Goal: Transaction & Acquisition: Purchase product/service

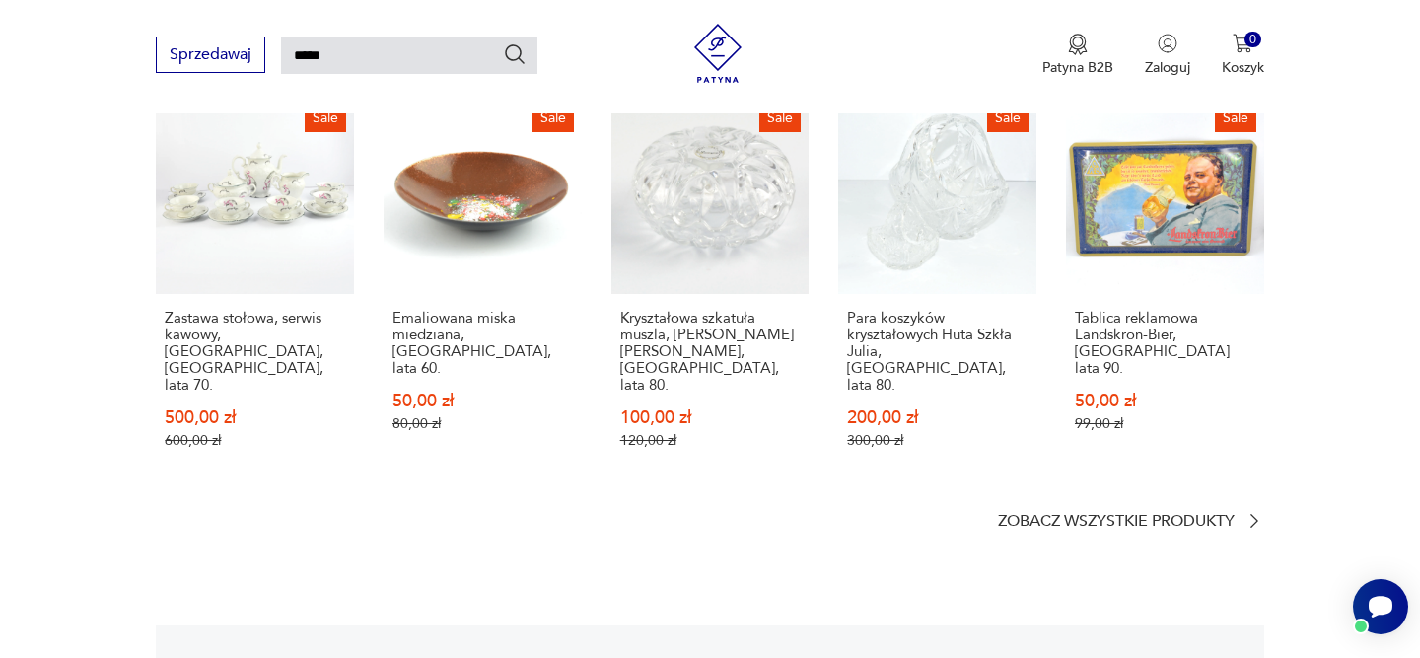
type input "*****"
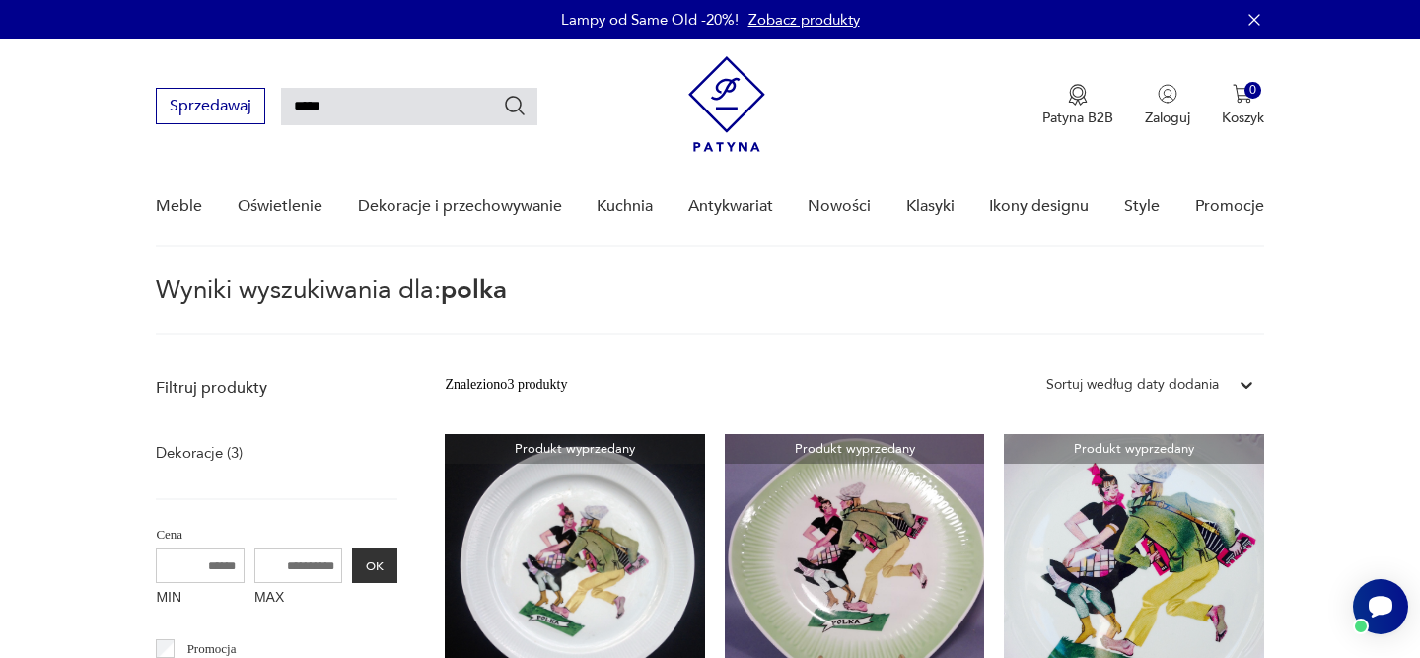
drag, startPoint x: 352, startPoint y: 106, endPoint x: 277, endPoint y: 105, distance: 75.0
click at [278, 105] on div "Sprzedawaj *****" at bounding box center [347, 106] width 382 height 36
paste input "text"
type input "*****"
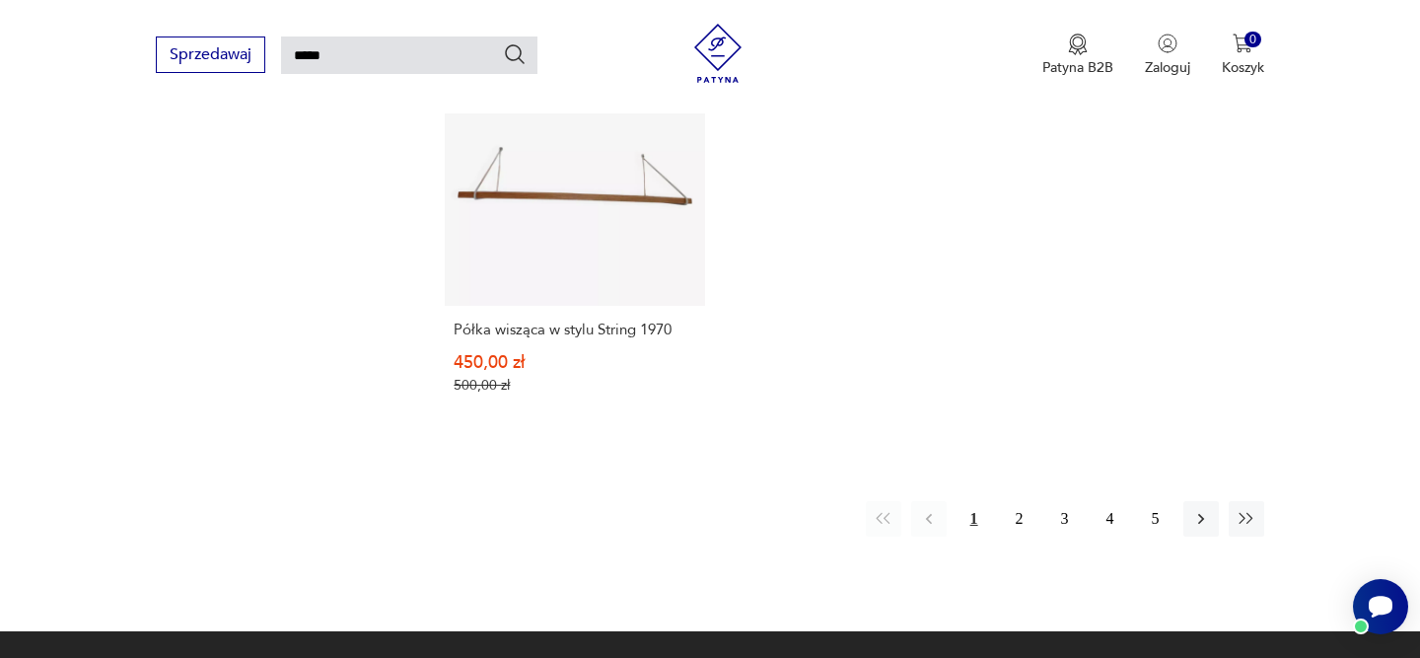
scroll to position [2522, 0]
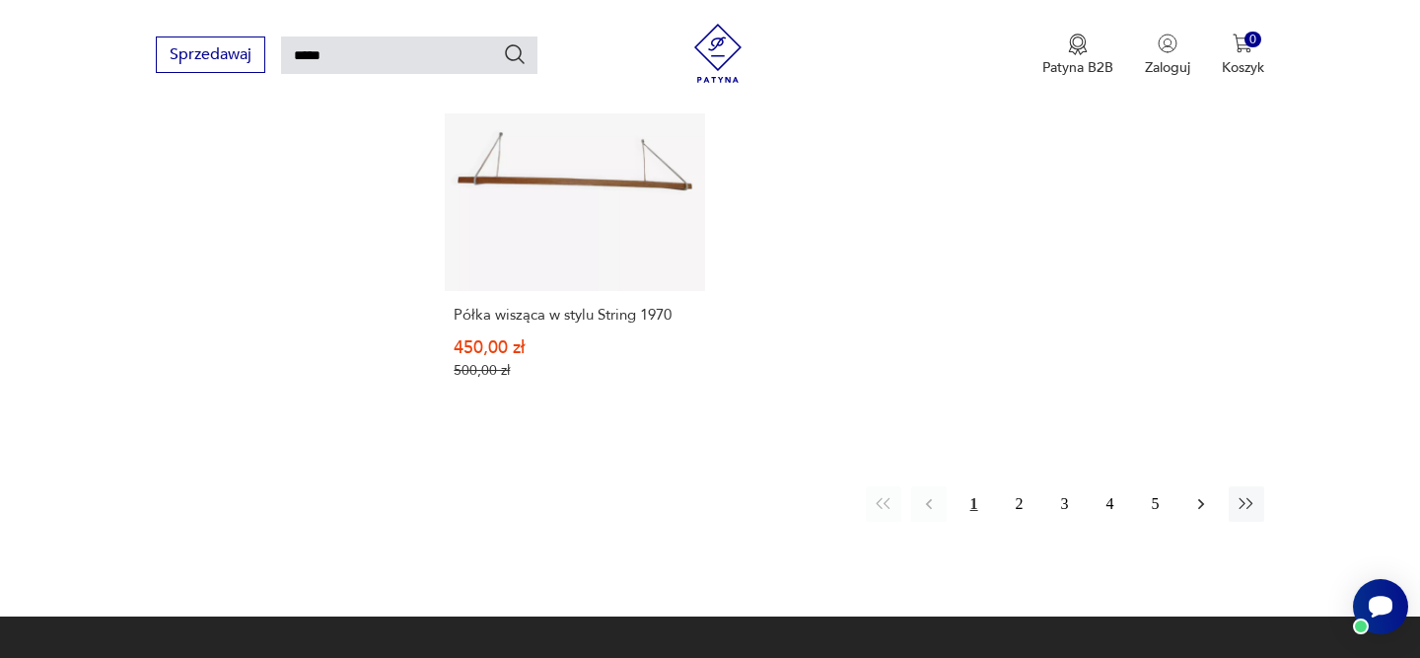
click at [1196, 494] on icon "button" at bounding box center [1201, 504] width 20 height 20
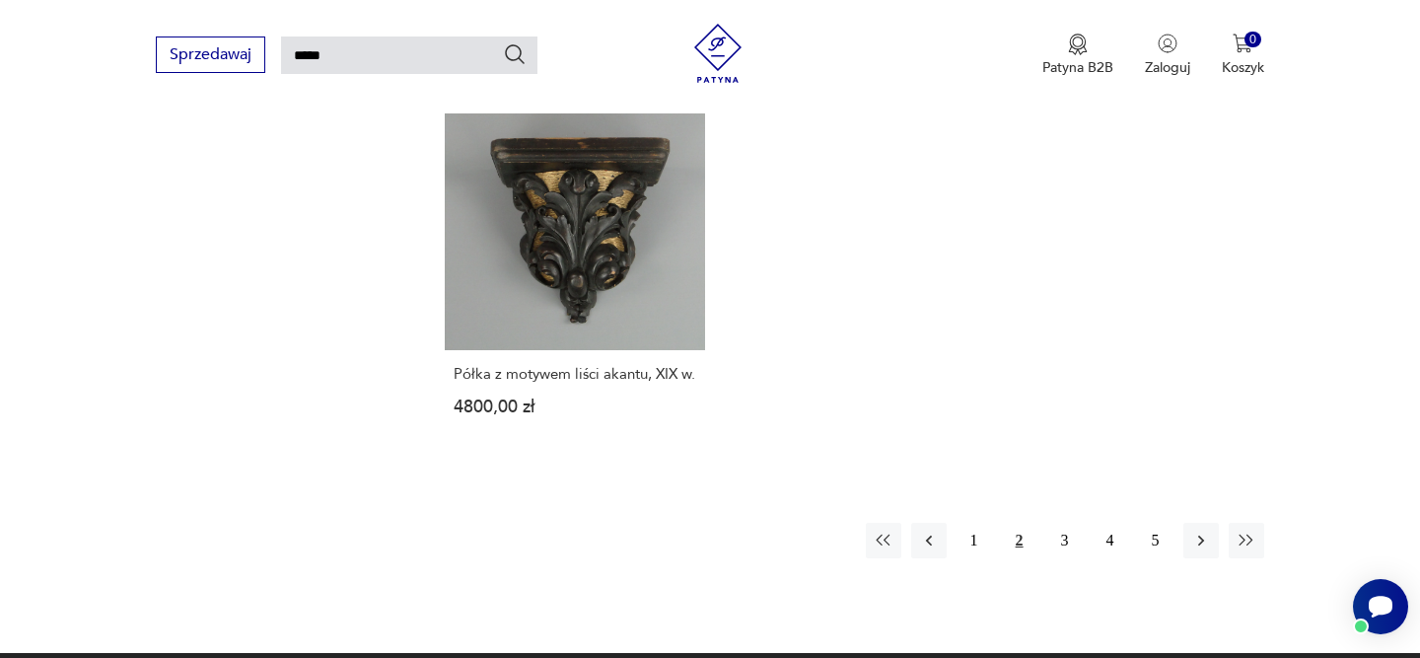
scroll to position [2459, 0]
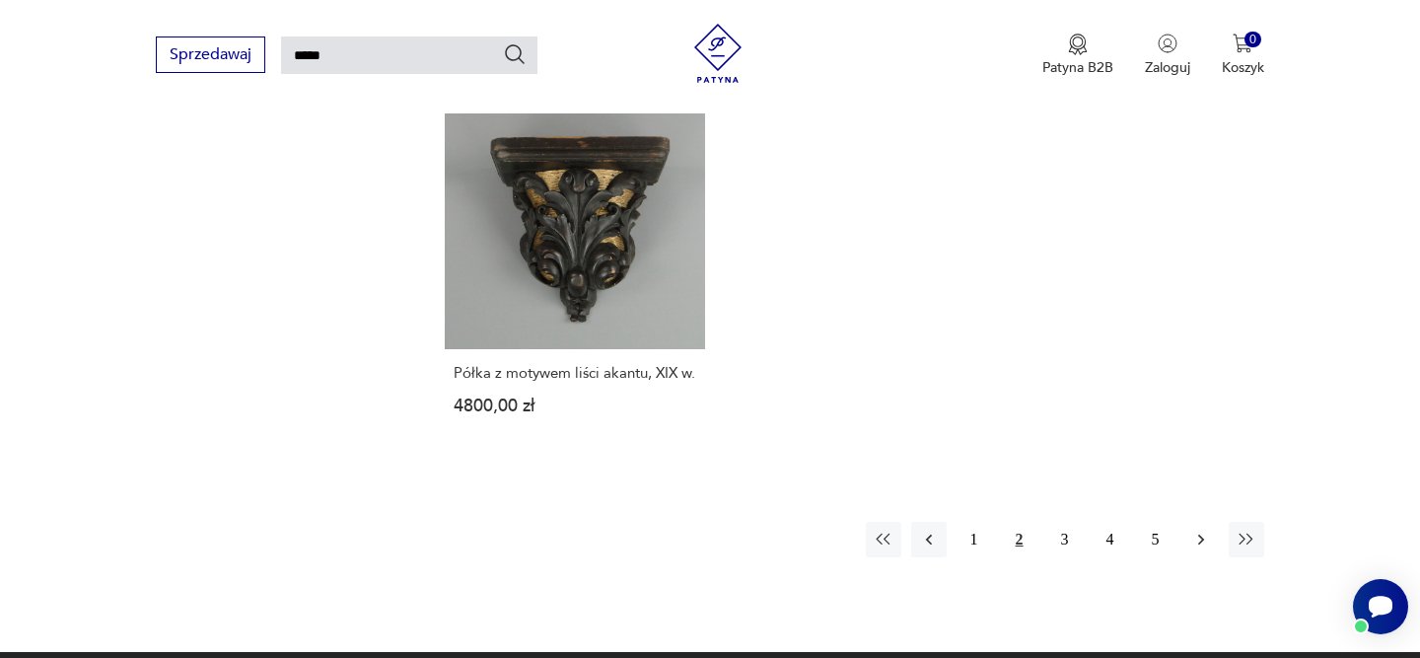
click at [1195, 549] on icon "button" at bounding box center [1201, 539] width 20 height 20
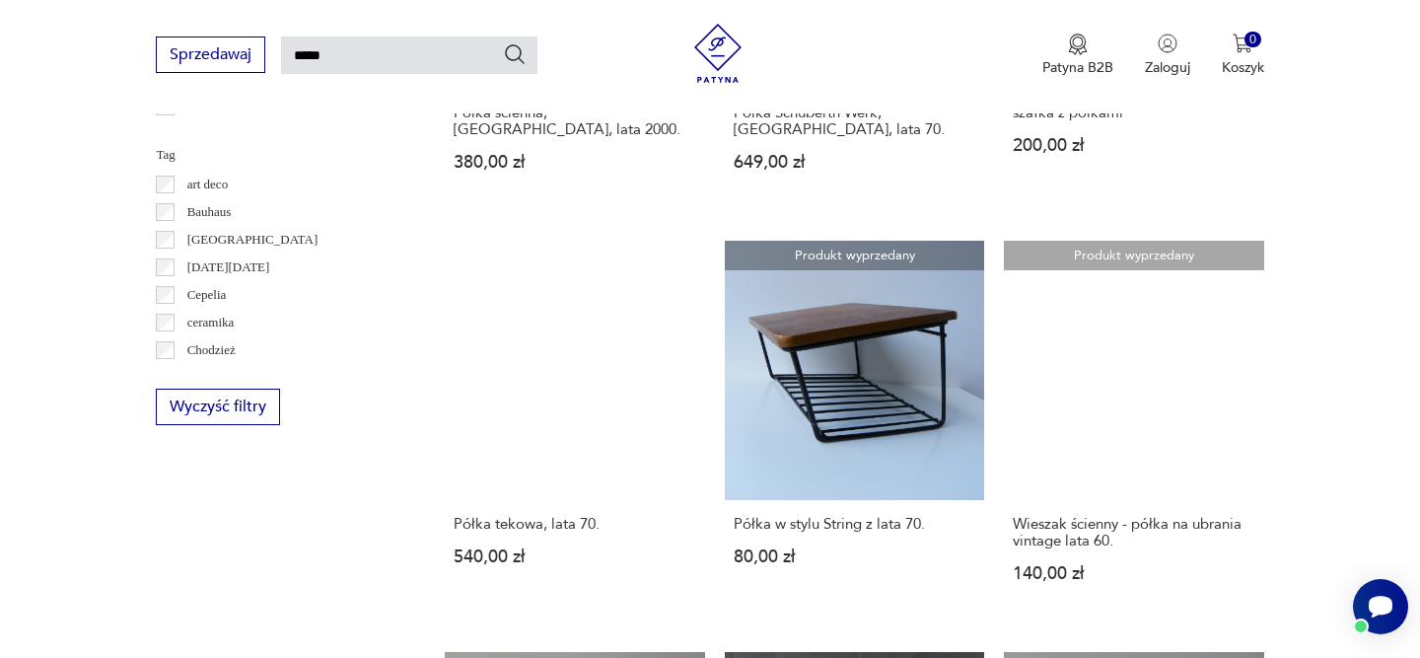
scroll to position [1057, 0]
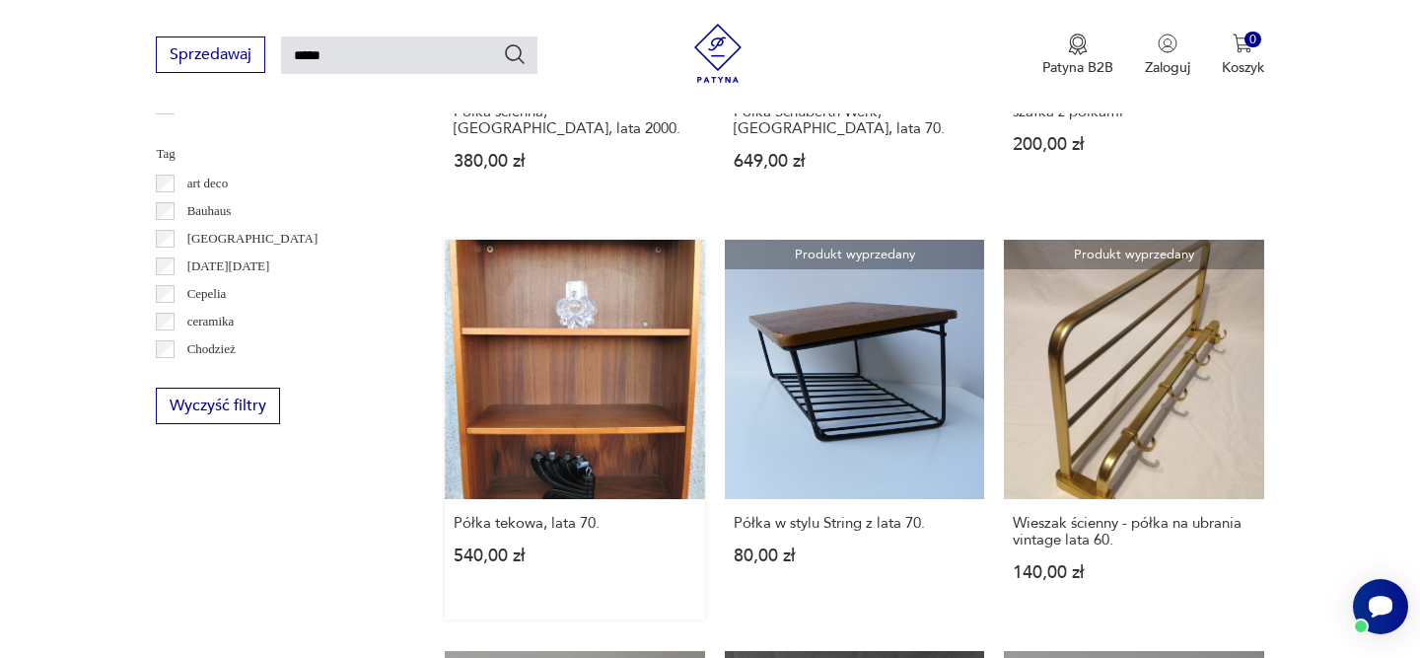
click at [581, 347] on link "Półka tekowa, lata 70. 540,00 zł" at bounding box center [574, 430] width 259 height 380
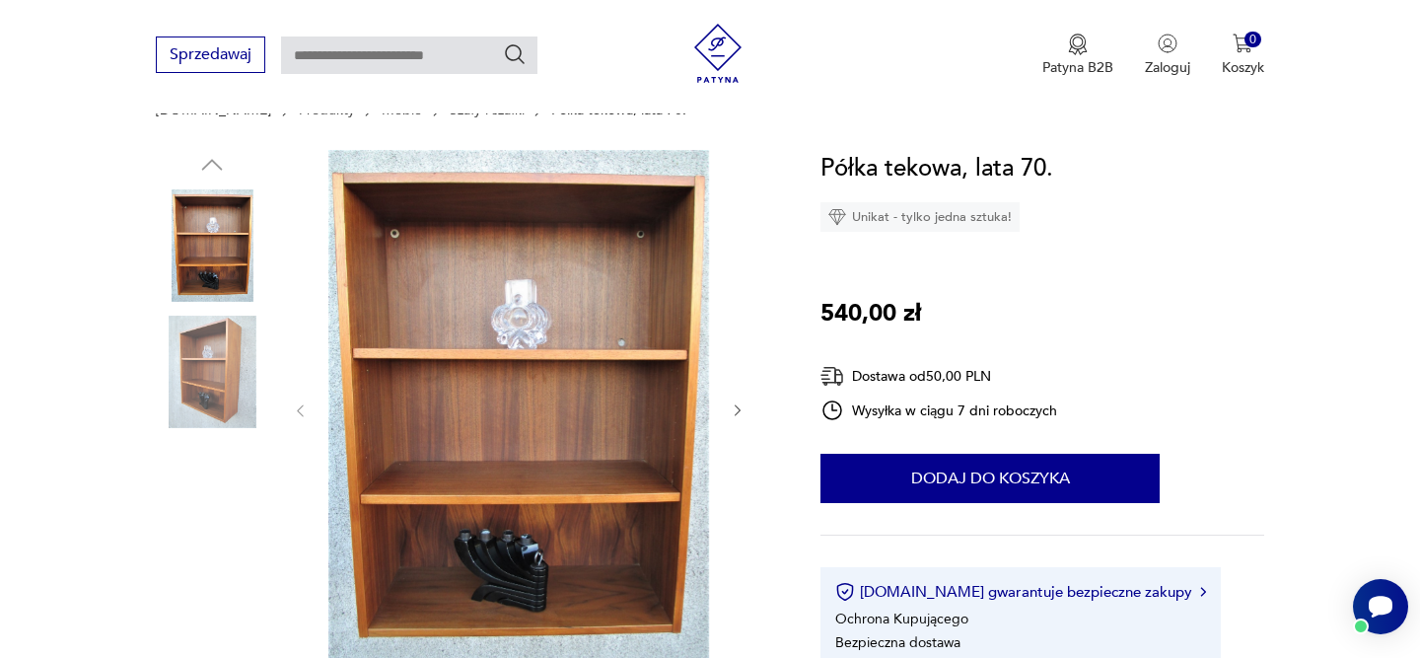
scroll to position [244, 0]
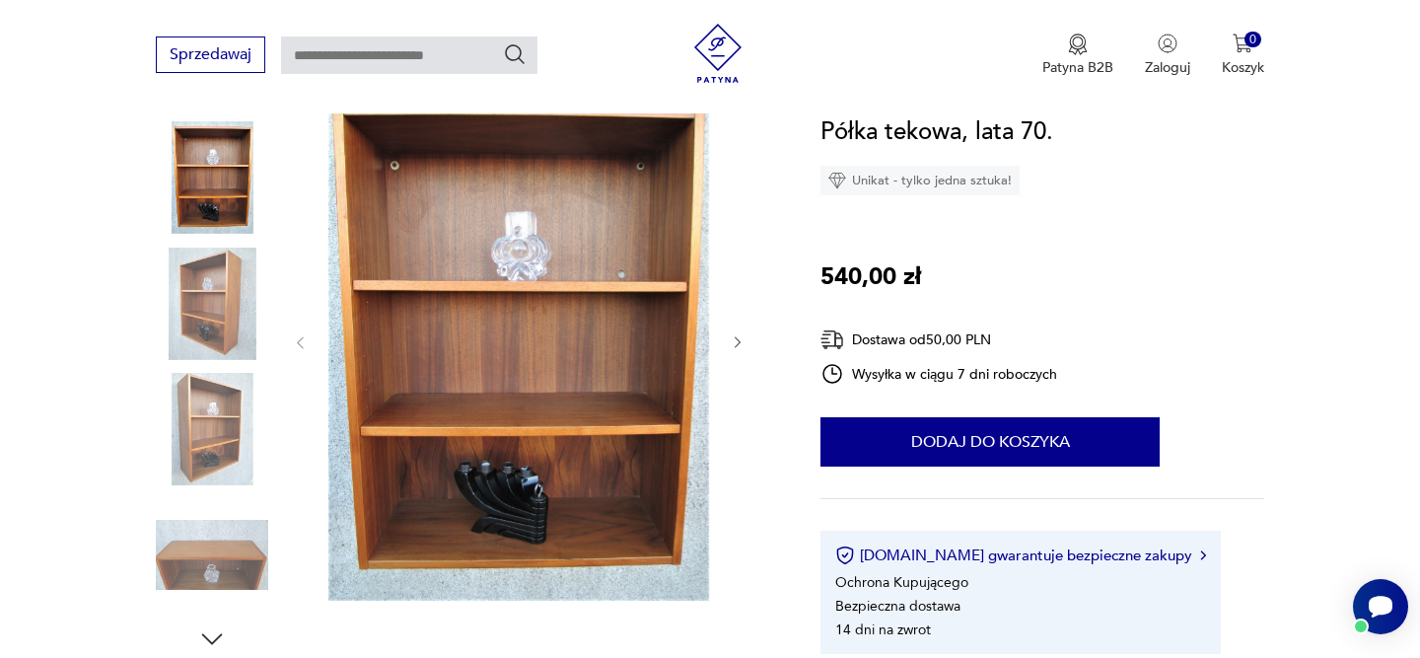
click at [735, 345] on icon "button" at bounding box center [738, 342] width 17 height 17
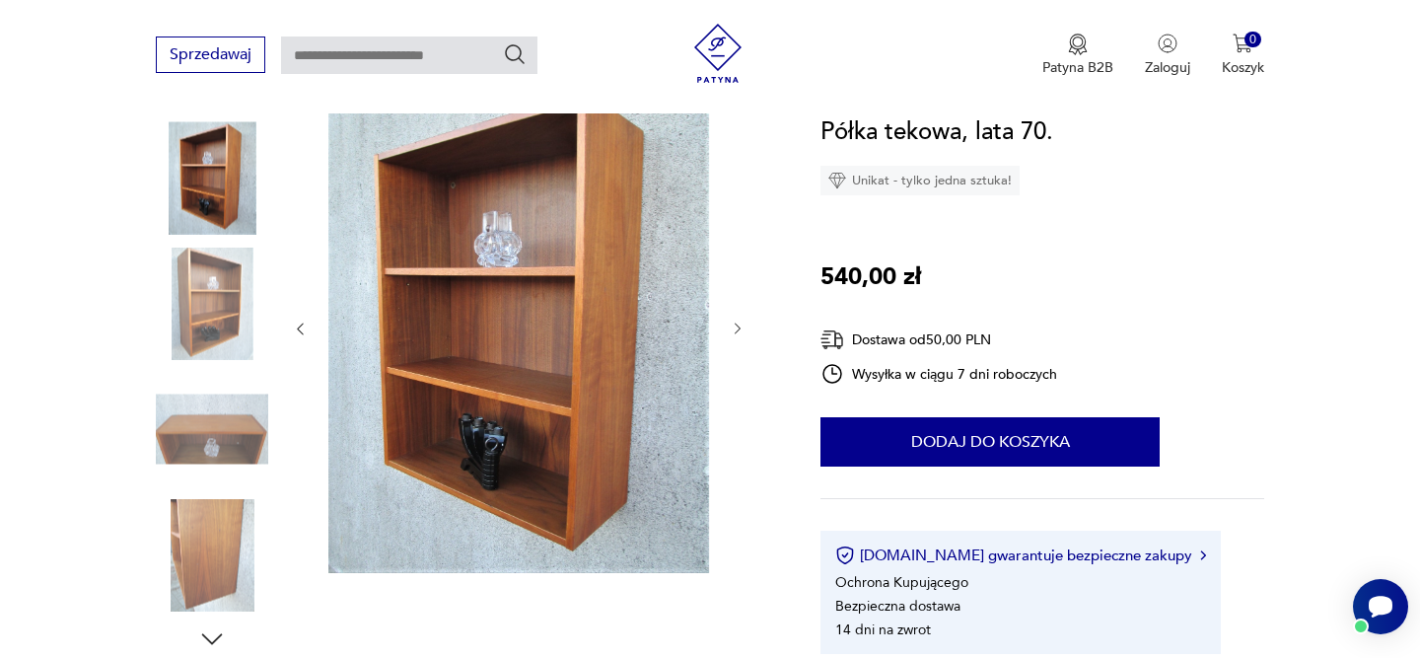
click at [734, 332] on icon "button" at bounding box center [738, 328] width 17 height 17
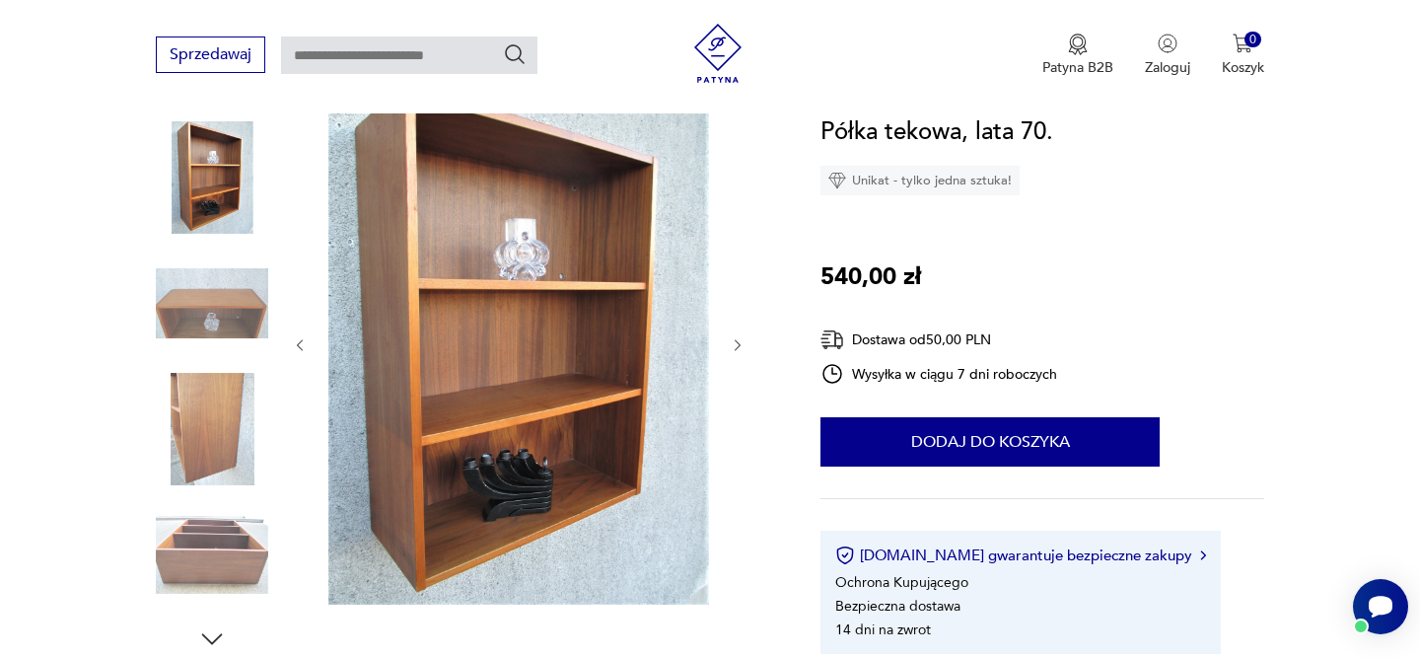
click at [734, 327] on div at bounding box center [519, 345] width 454 height 526
click at [734, 346] on icon "button" at bounding box center [738, 345] width 17 height 17
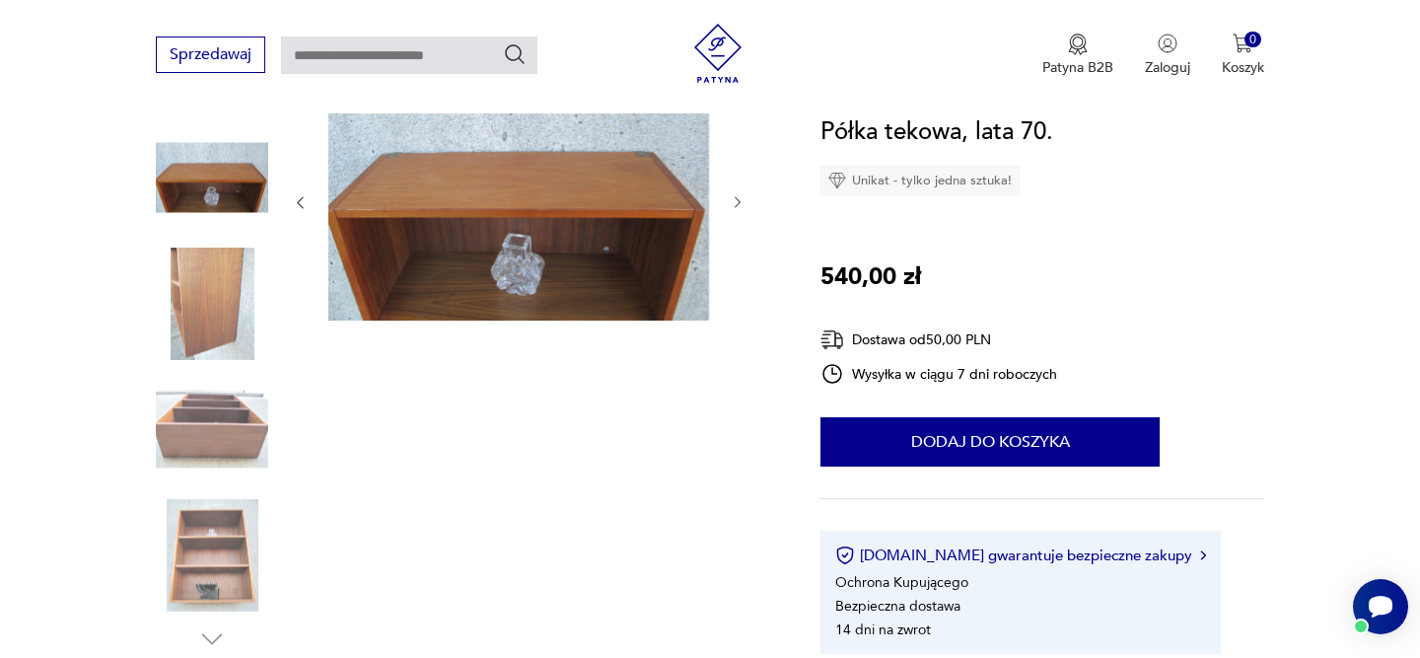
click at [734, 346] on div at bounding box center [519, 368] width 454 height 572
click at [738, 212] on div at bounding box center [519, 203] width 454 height 242
click at [738, 194] on icon "button" at bounding box center [738, 202] width 17 height 17
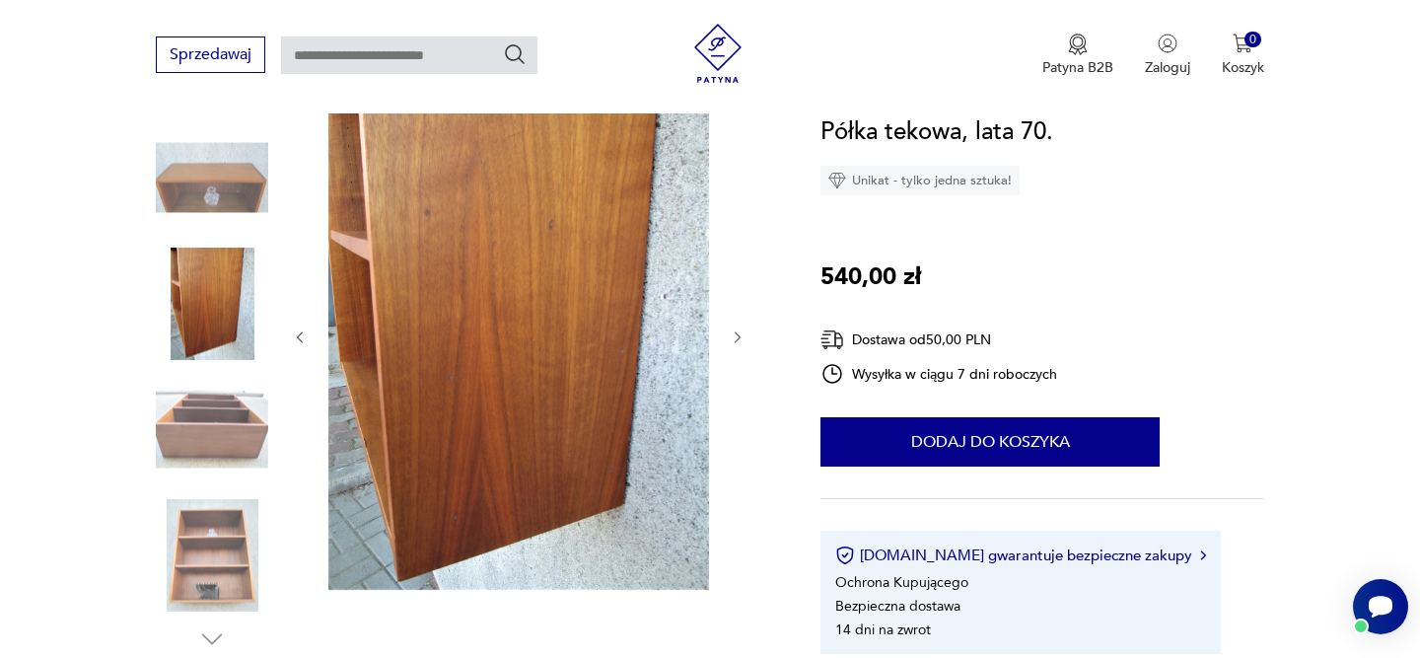
click at [736, 338] on icon "button" at bounding box center [737, 337] width 6 height 12
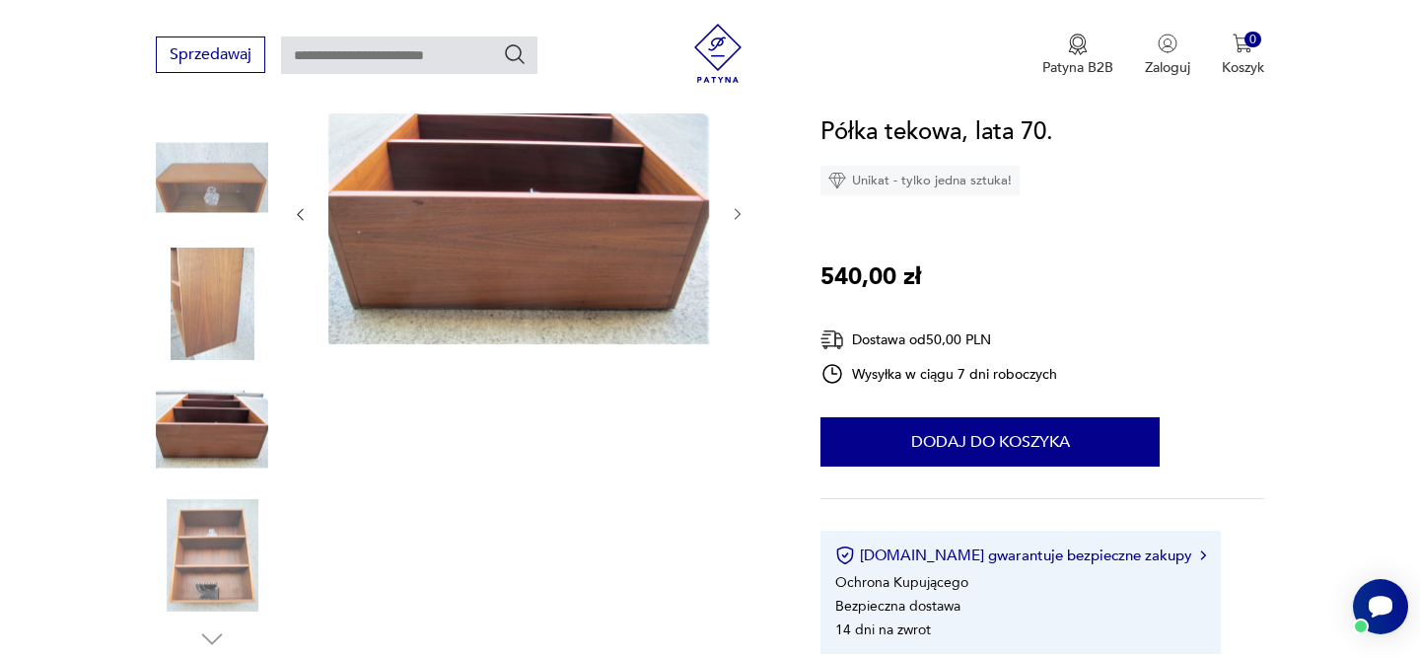
click at [738, 211] on icon "button" at bounding box center [738, 214] width 17 height 17
